Goal: Task Accomplishment & Management: Manage account settings

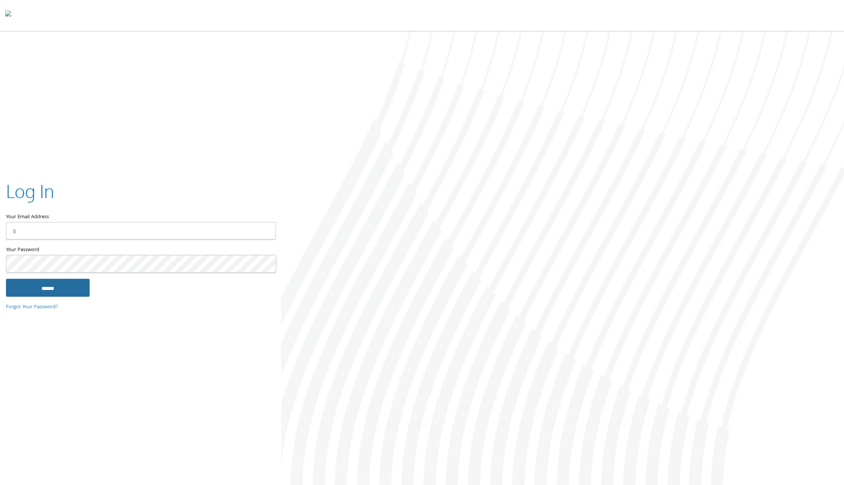
type input "**********"
click at [48, 281] on input "******" at bounding box center [48, 288] width 84 height 18
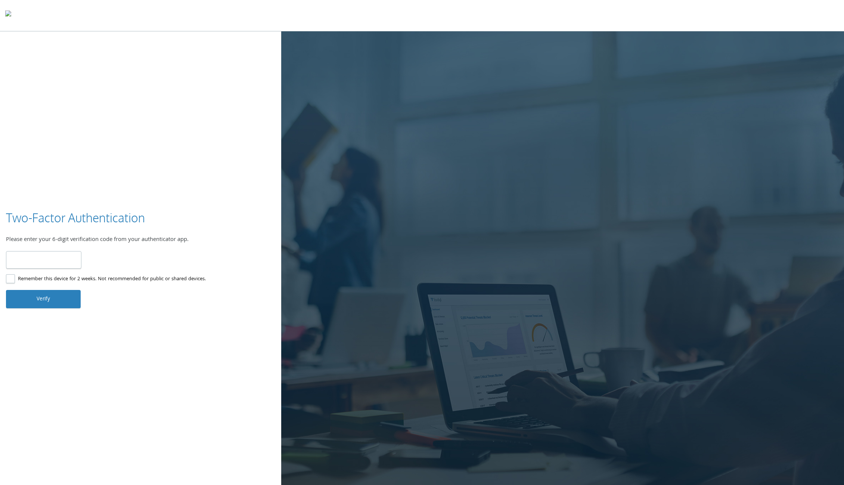
click at [57, 257] on input "number" at bounding box center [43, 260] width 75 height 18
